Goal: Task Accomplishment & Management: Manage account settings

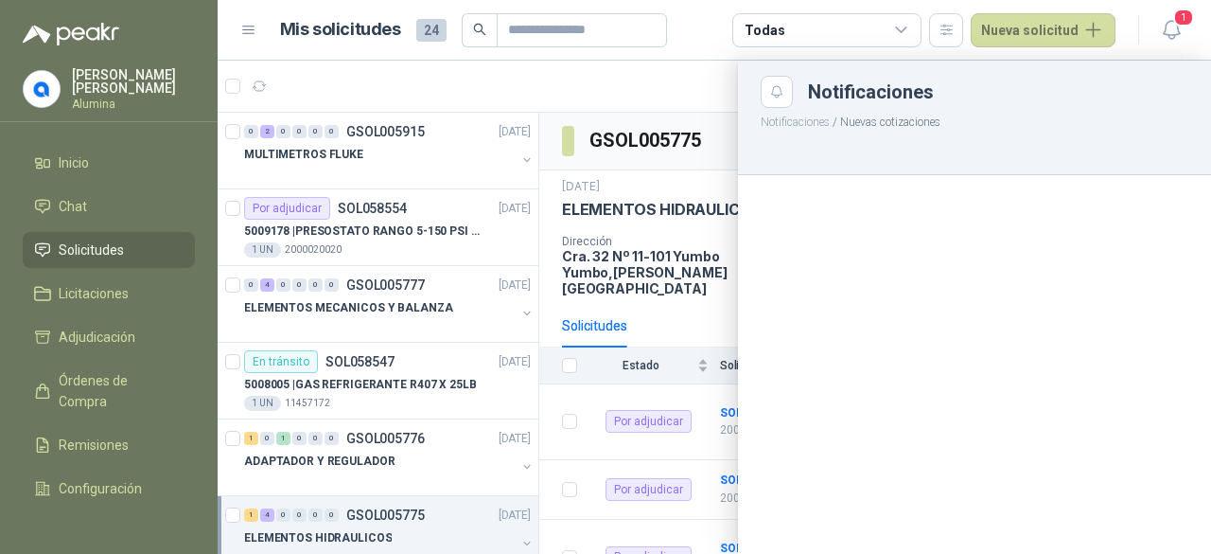
scroll to position [183, 0]
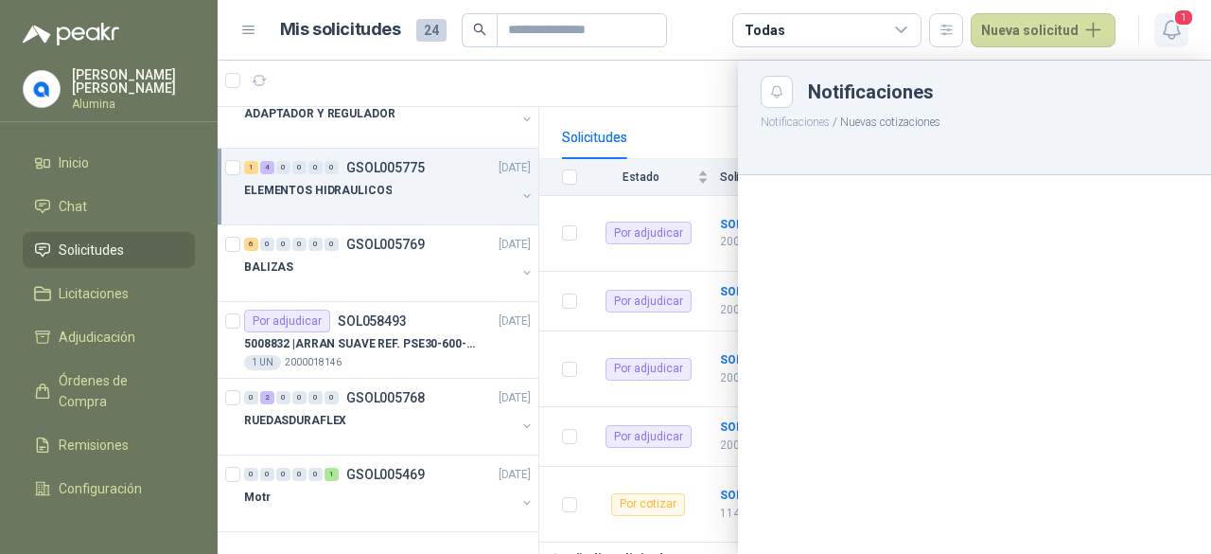
click at [1174, 39] on icon "button" at bounding box center [1172, 30] width 24 height 24
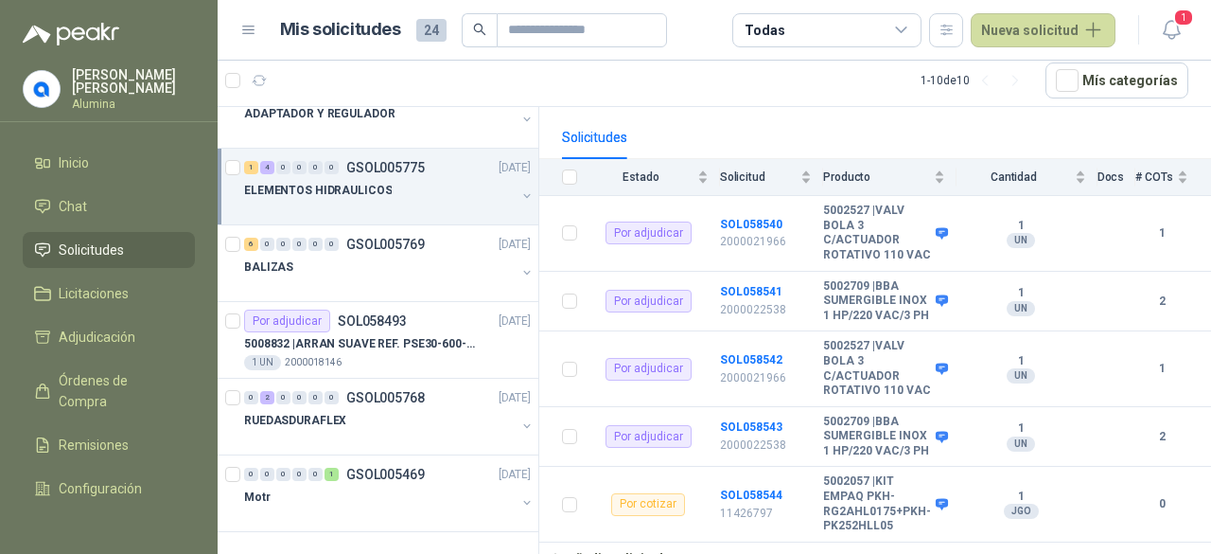
click at [87, 78] on p "[PERSON_NAME] [PERSON_NAME]" at bounding box center [133, 81] width 123 height 26
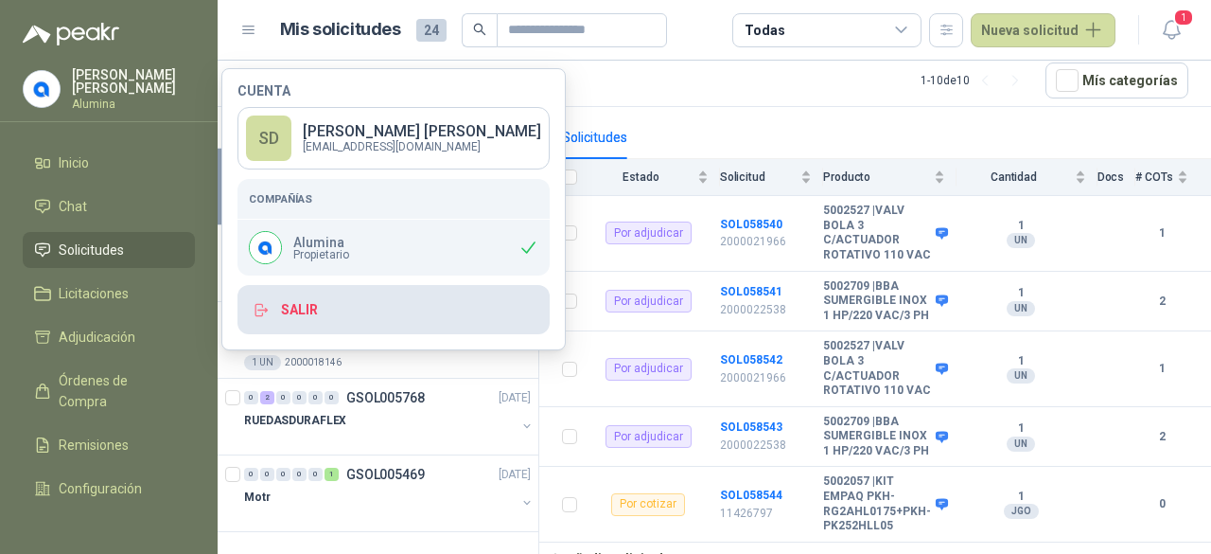
click at [327, 315] on button "Salir" at bounding box center [394, 309] width 312 height 49
click at [292, 306] on button "Salir" at bounding box center [394, 309] width 312 height 49
click at [377, 311] on button "Salir" at bounding box center [394, 309] width 312 height 49
click at [308, 312] on button "Salir" at bounding box center [394, 309] width 312 height 49
